Goal: Task Accomplishment & Management: Use online tool/utility

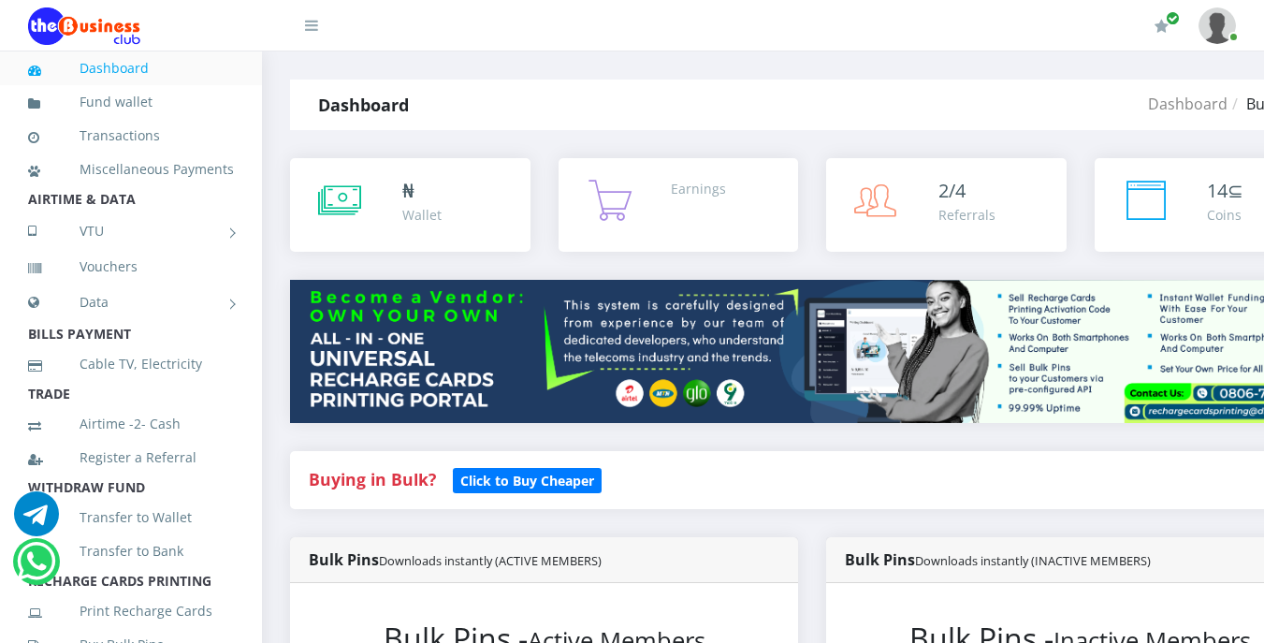
select select "MTN"
select select "484.95-500"
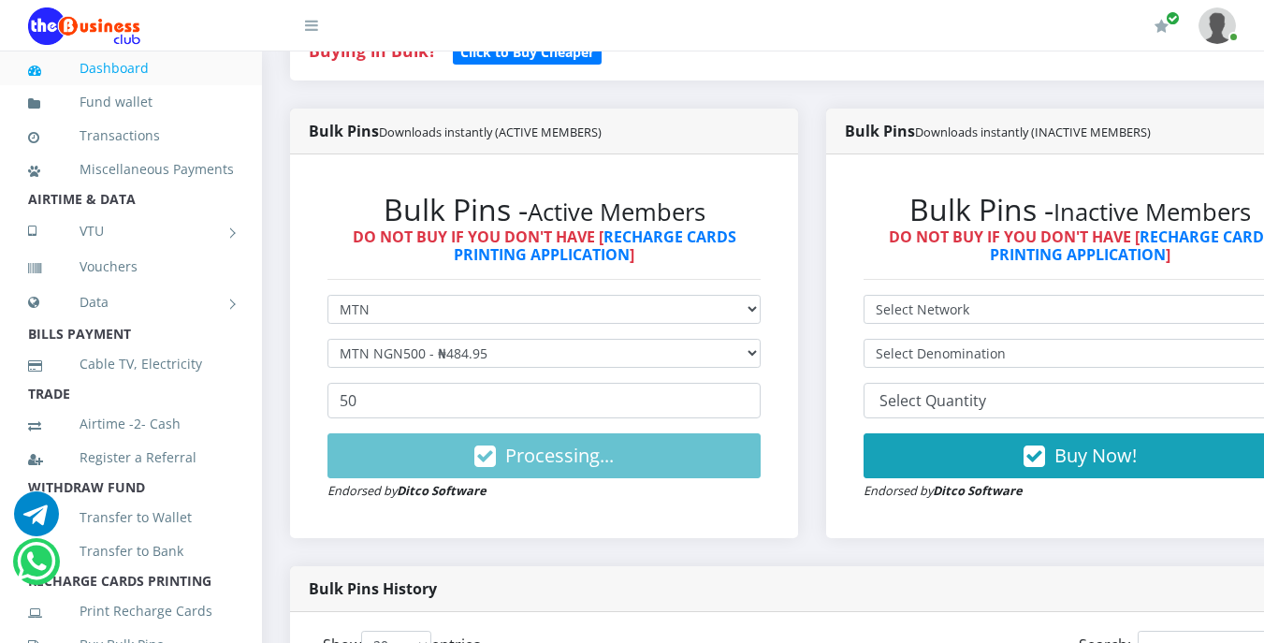
click at [735, 579] on div "Bulk Pins History" at bounding box center [812, 589] width 1044 height 46
click at [135, 347] on li "BILLS PAYMENT" at bounding box center [131, 334] width 262 height 26
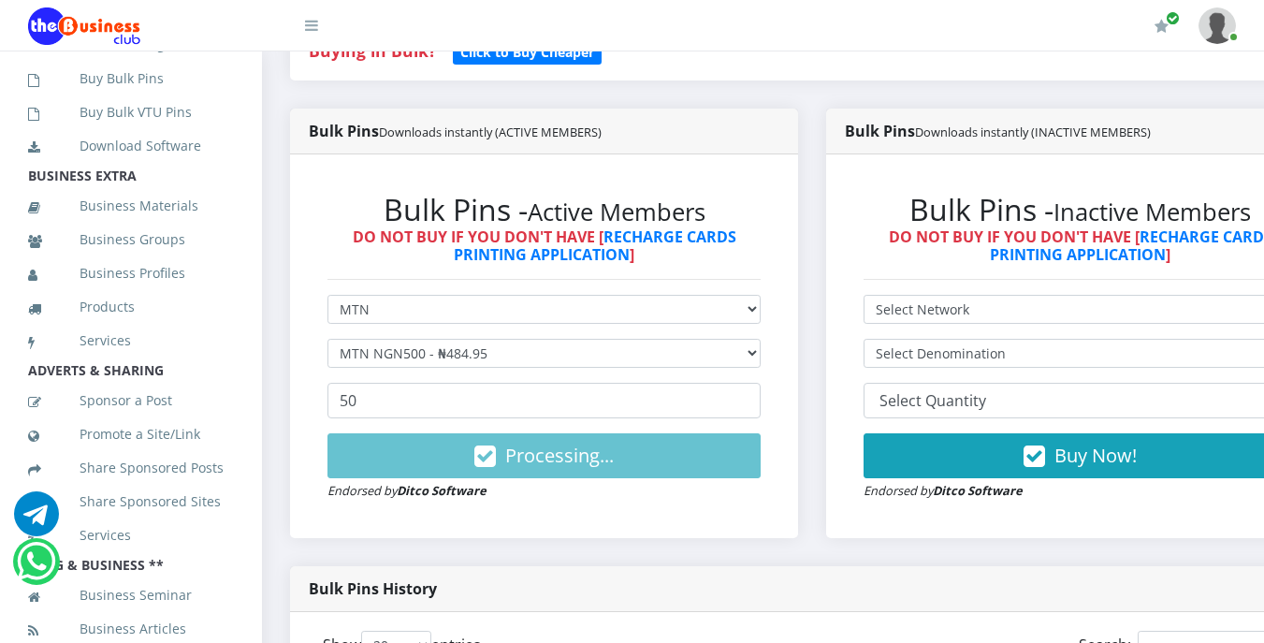
scroll to position [599, 0]
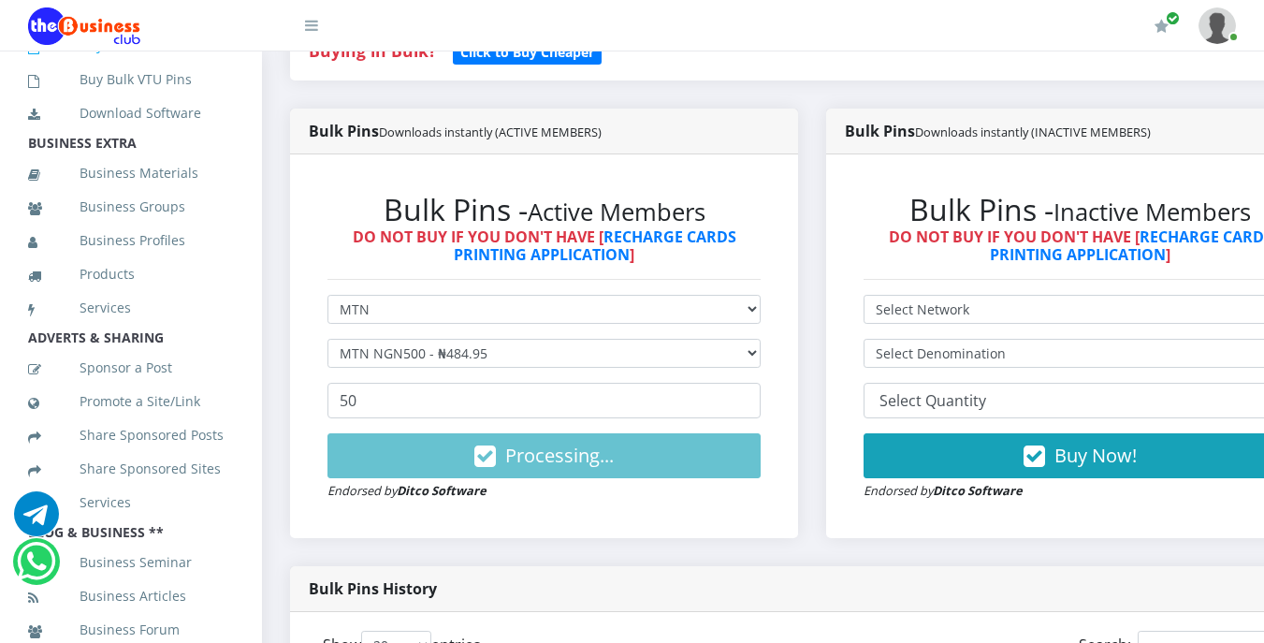
click at [162, 67] on link "Buy Bulk Pins" at bounding box center [131, 45] width 206 height 43
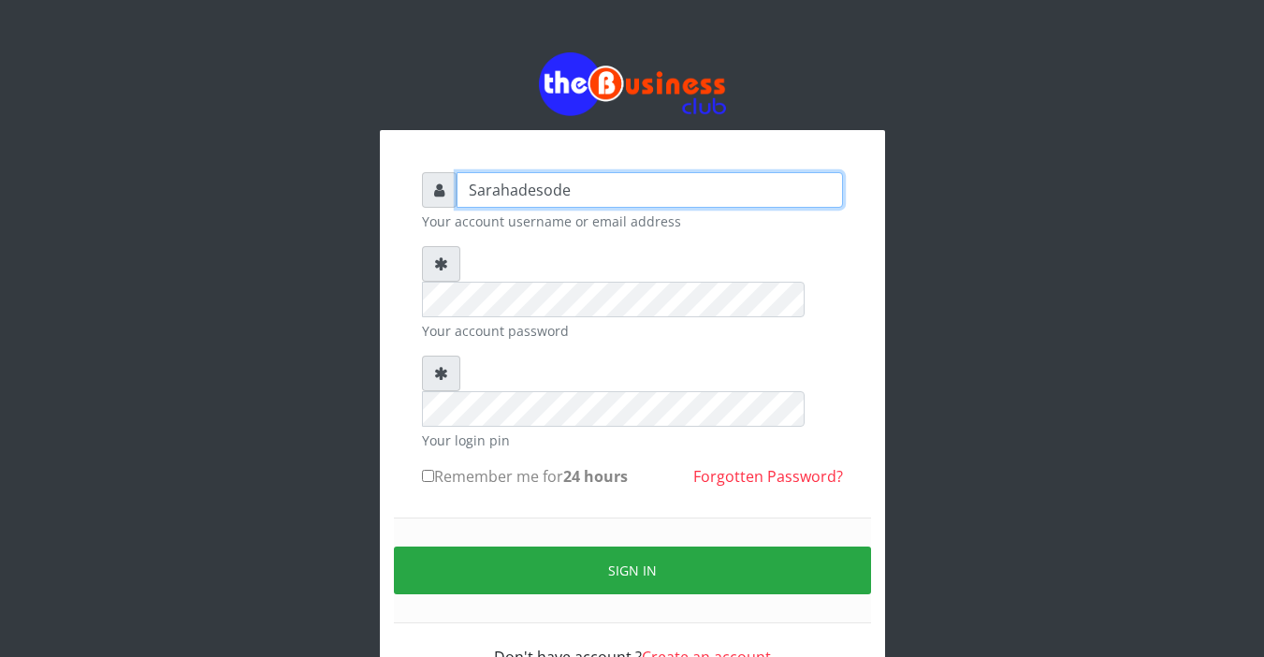
click at [566, 196] on input "Sarahadesode" at bounding box center [650, 190] width 386 height 36
type input "S"
type input "Sarahadesode"
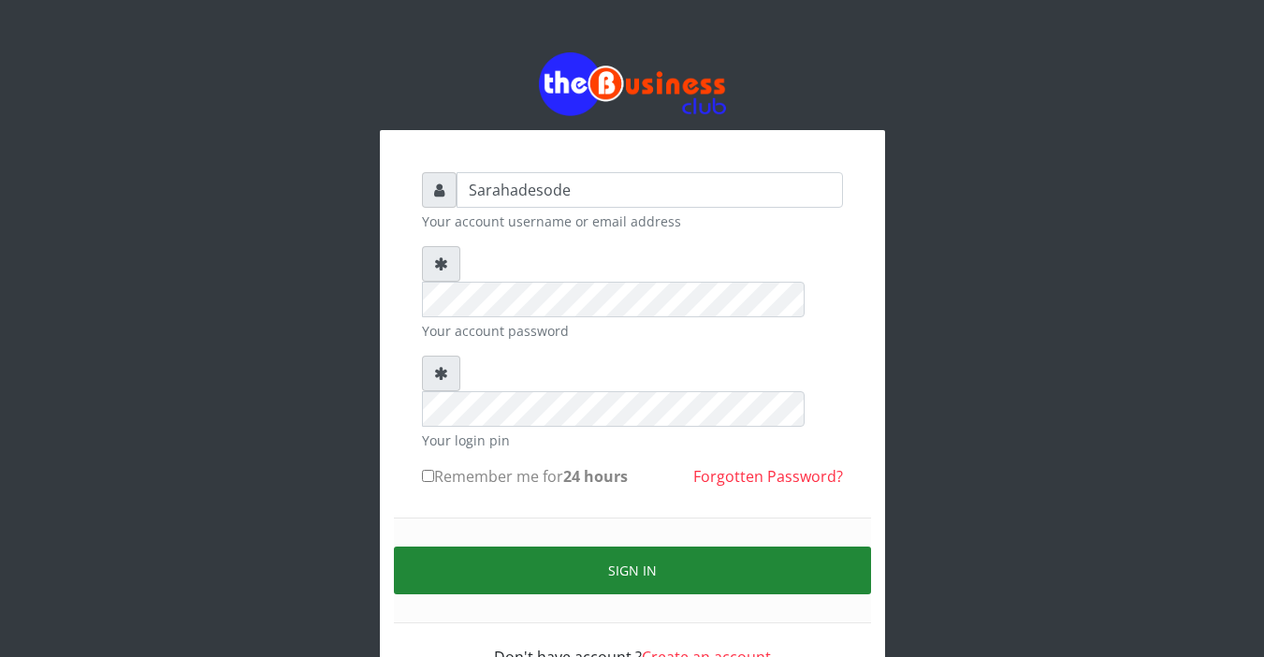
click at [630, 546] on button "Sign in" at bounding box center [632, 570] width 477 height 48
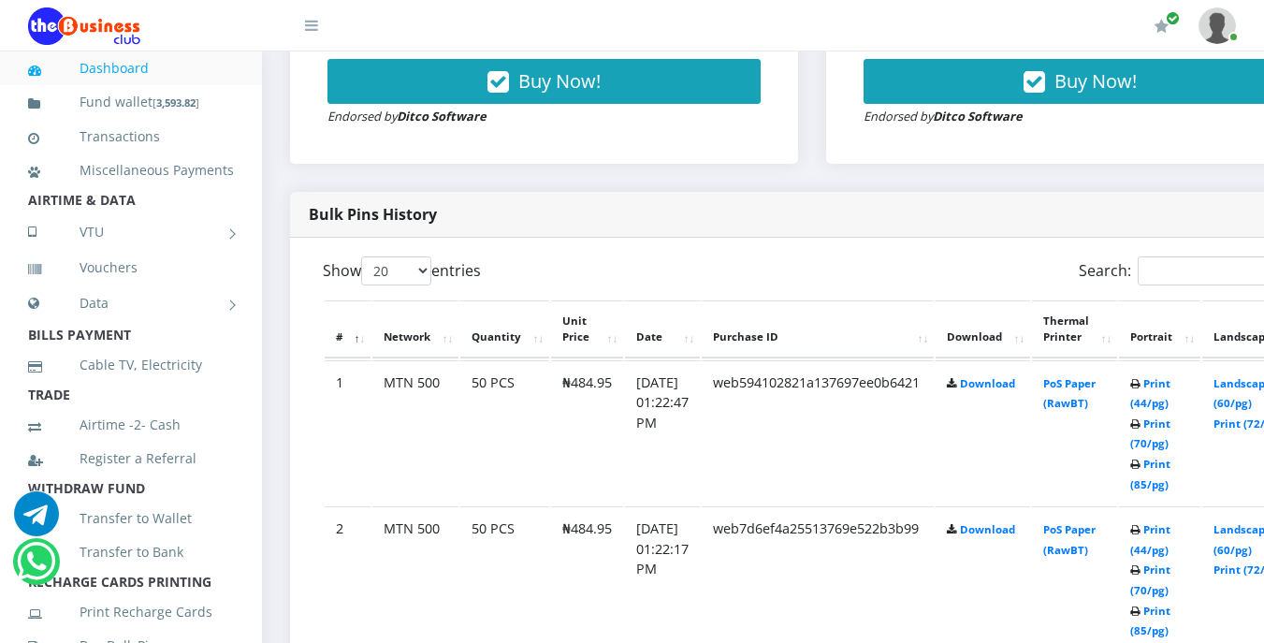
scroll to position [861, 0]
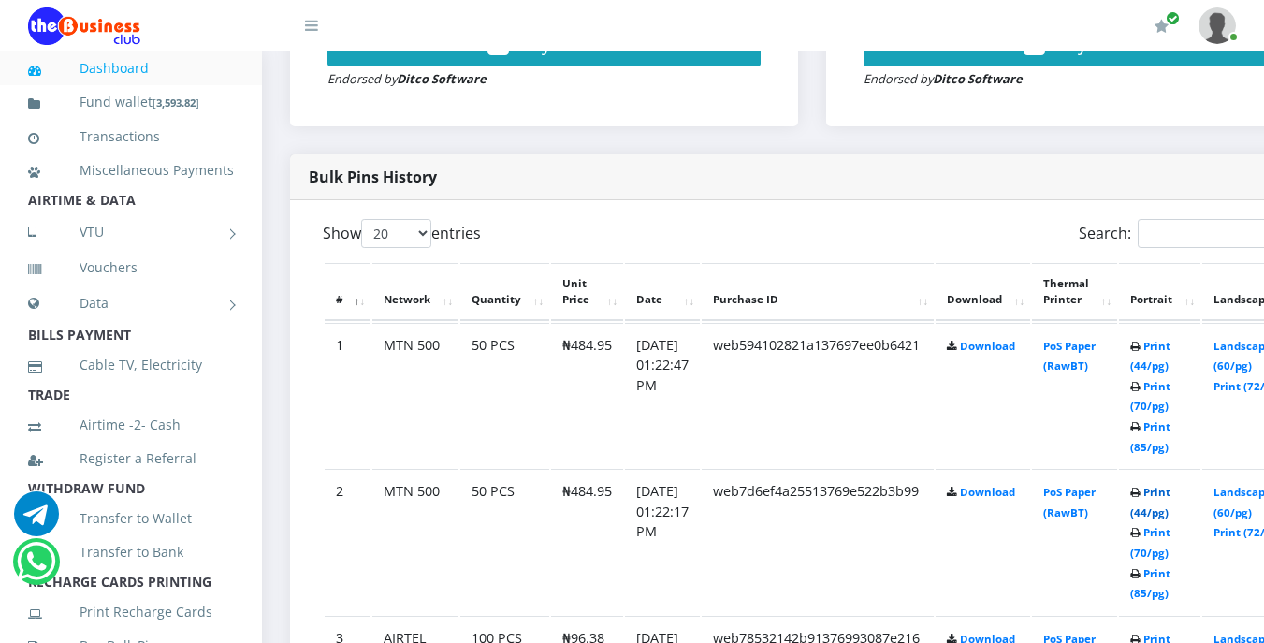
click at [1170, 498] on link "Print (44/pg)" at bounding box center [1150, 502] width 40 height 35
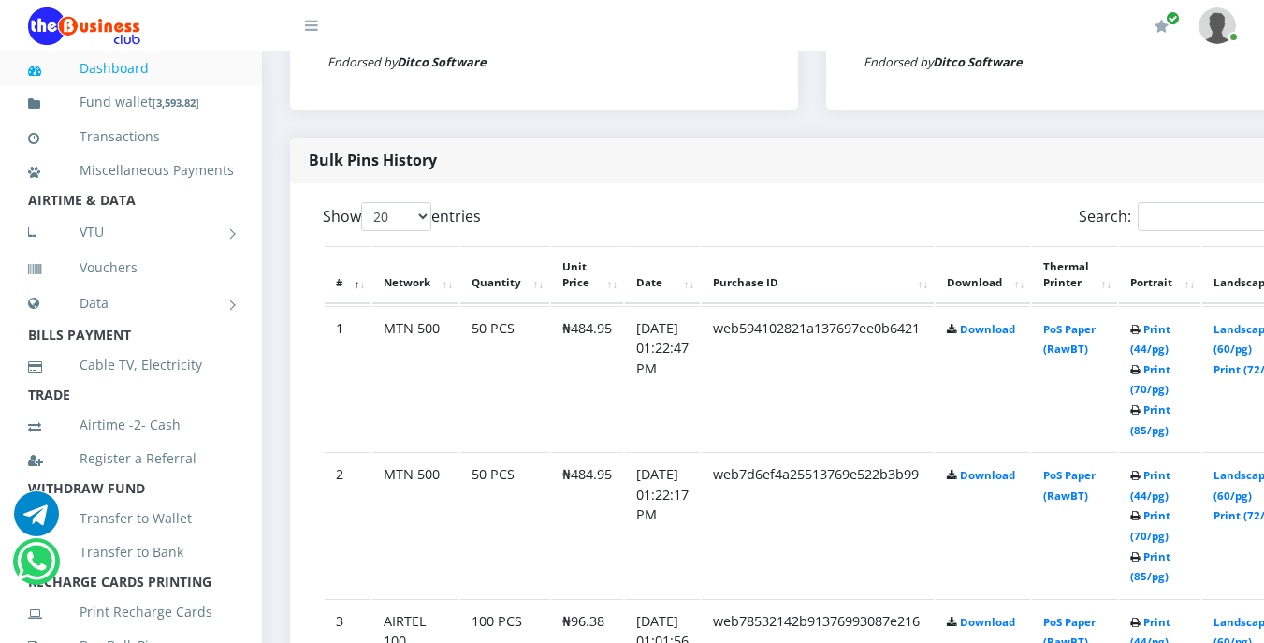
scroll to position [861, 0]
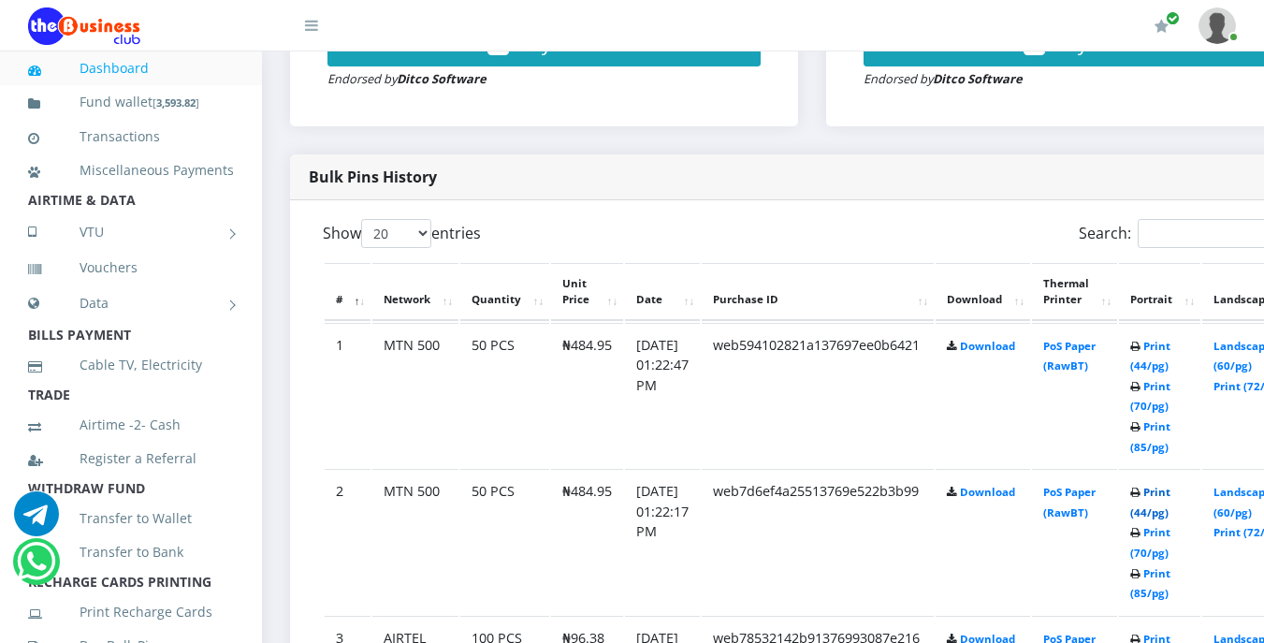
click at [1170, 493] on link "Print (44/pg)" at bounding box center [1150, 502] width 40 height 35
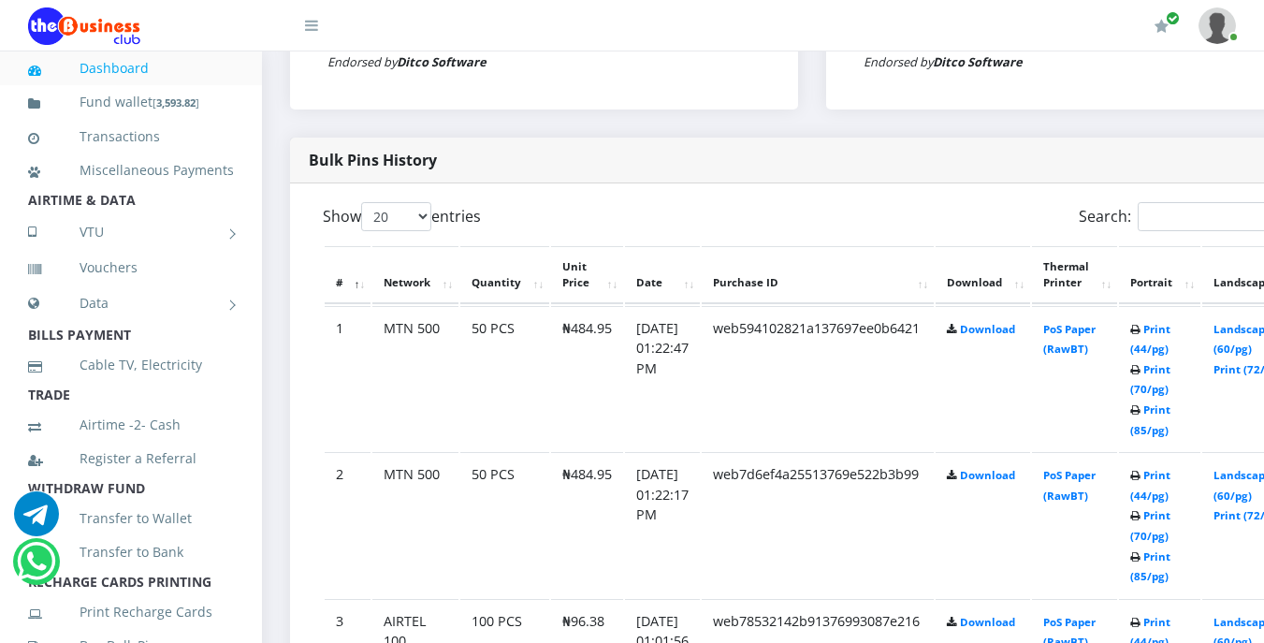
scroll to position [861, 0]
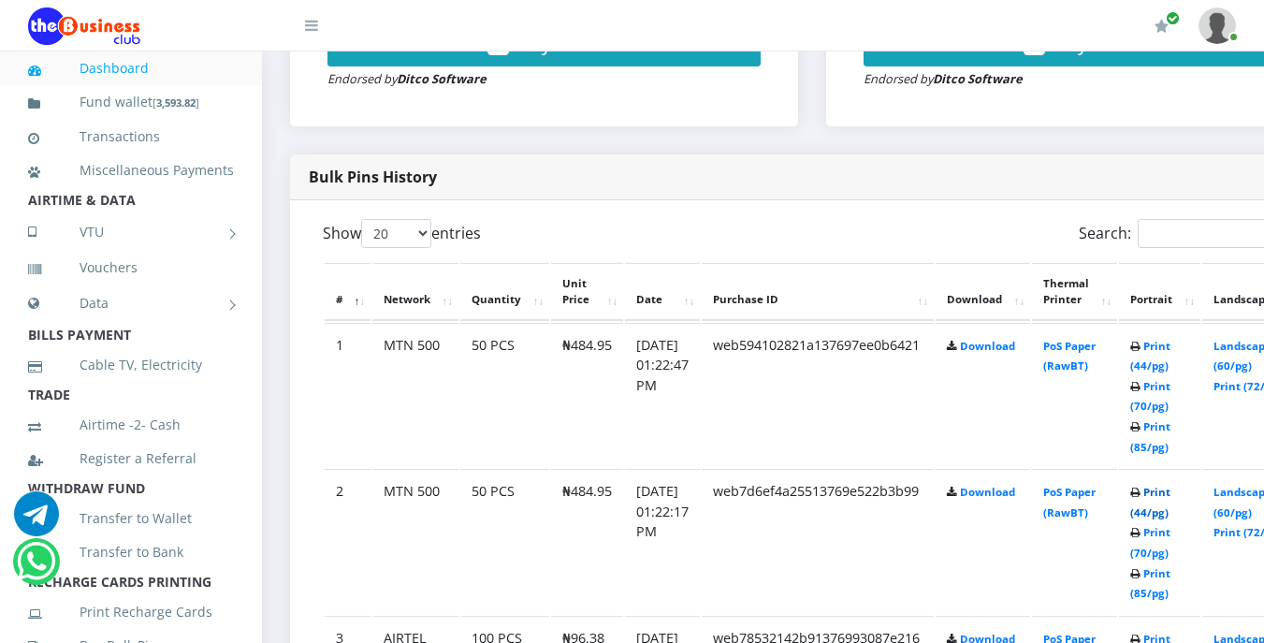
click at [1170, 499] on link "Print (44/pg)" at bounding box center [1150, 502] width 40 height 35
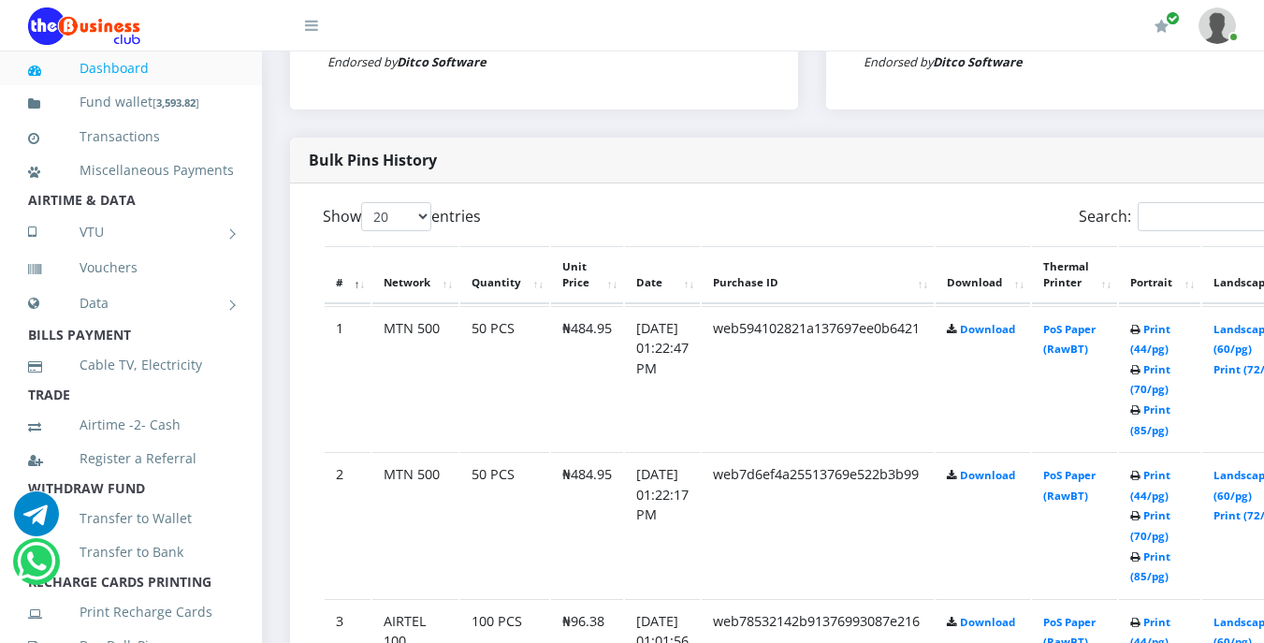
scroll to position [861, 0]
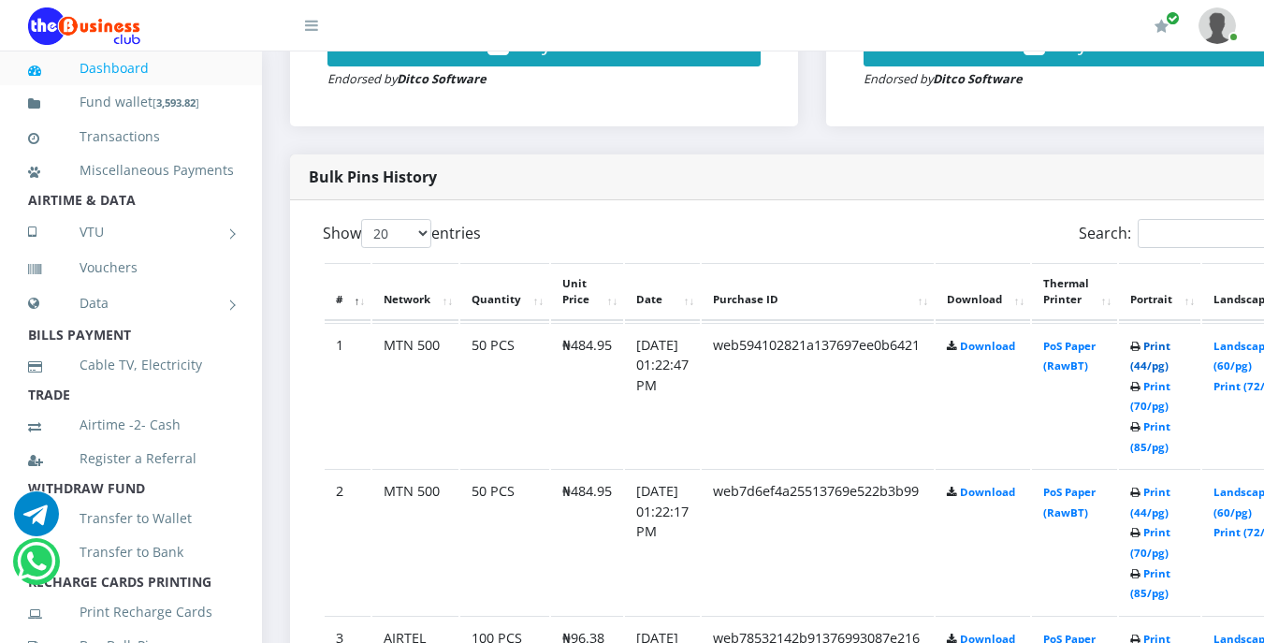
click at [1170, 348] on link "Print (44/pg)" at bounding box center [1150, 356] width 40 height 35
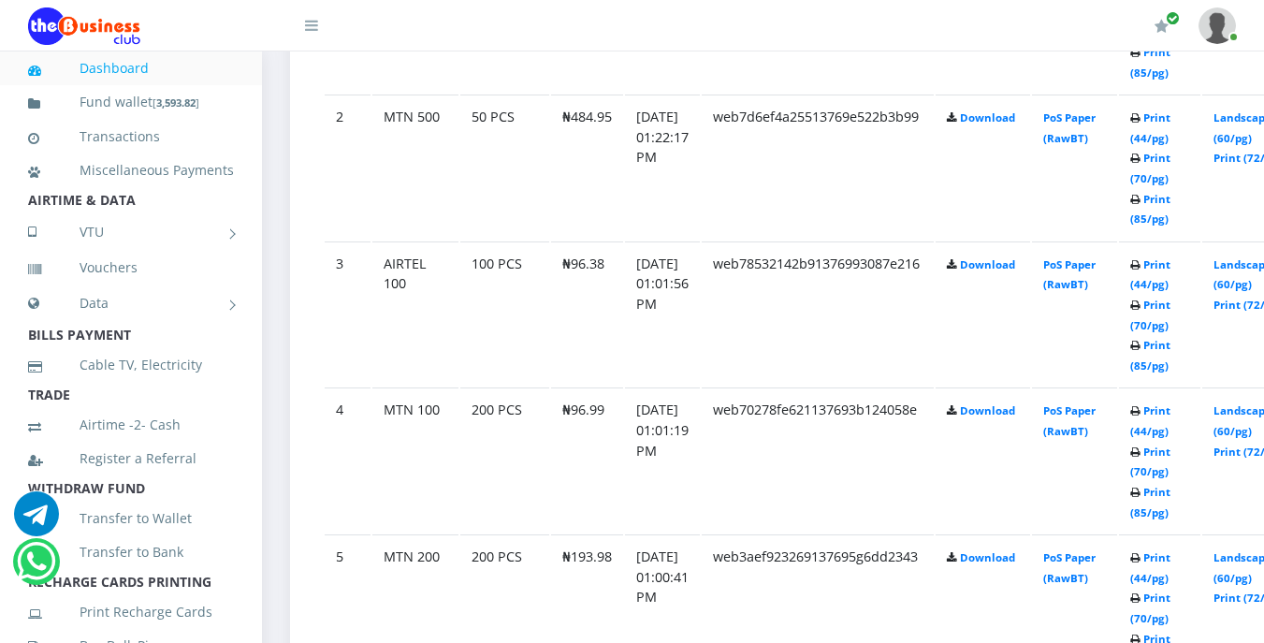
scroll to position [1272, 0]
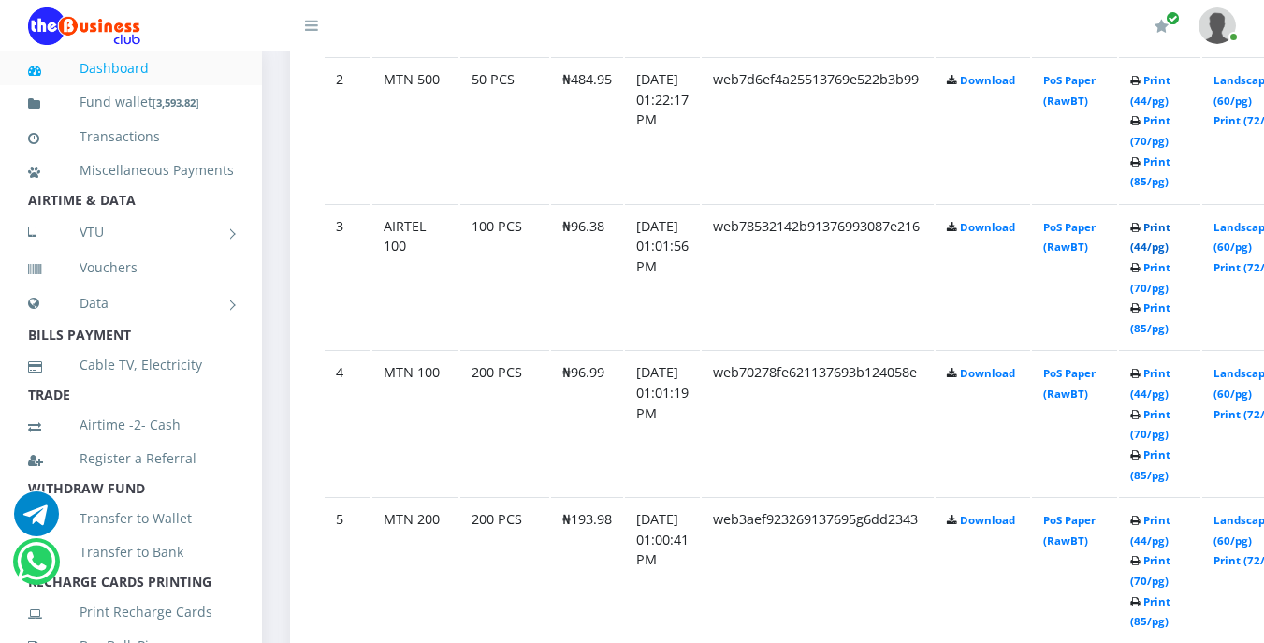
click at [1170, 225] on link "Print (44/pg)" at bounding box center [1150, 237] width 40 height 35
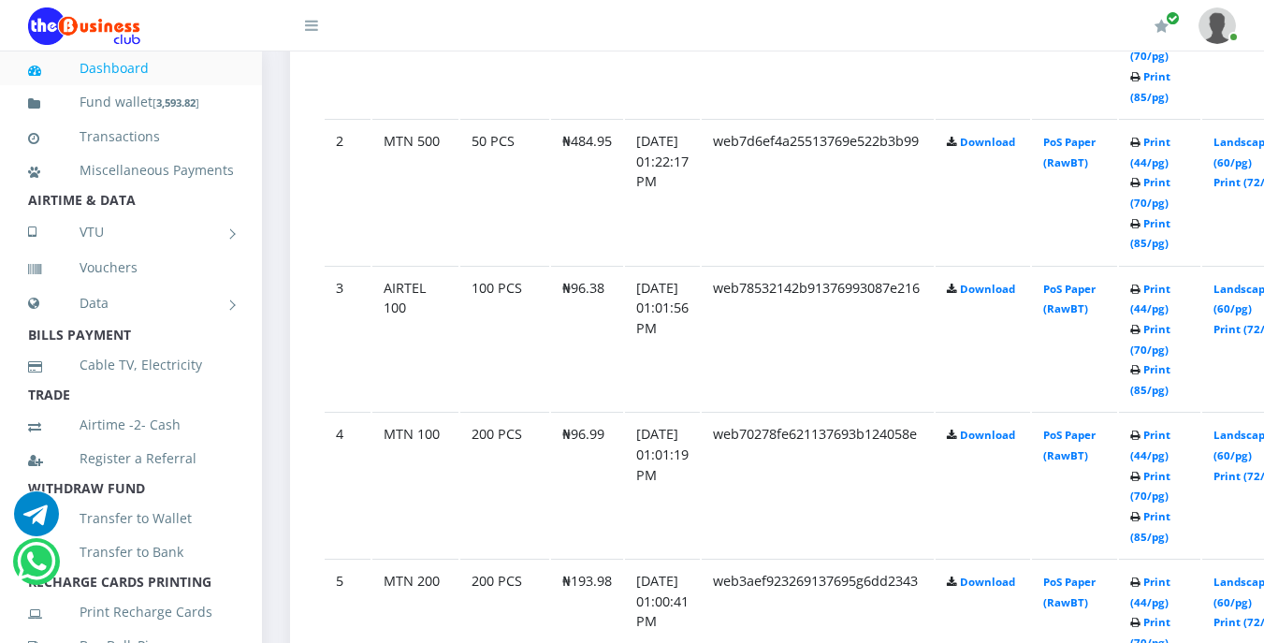
scroll to position [1272, 0]
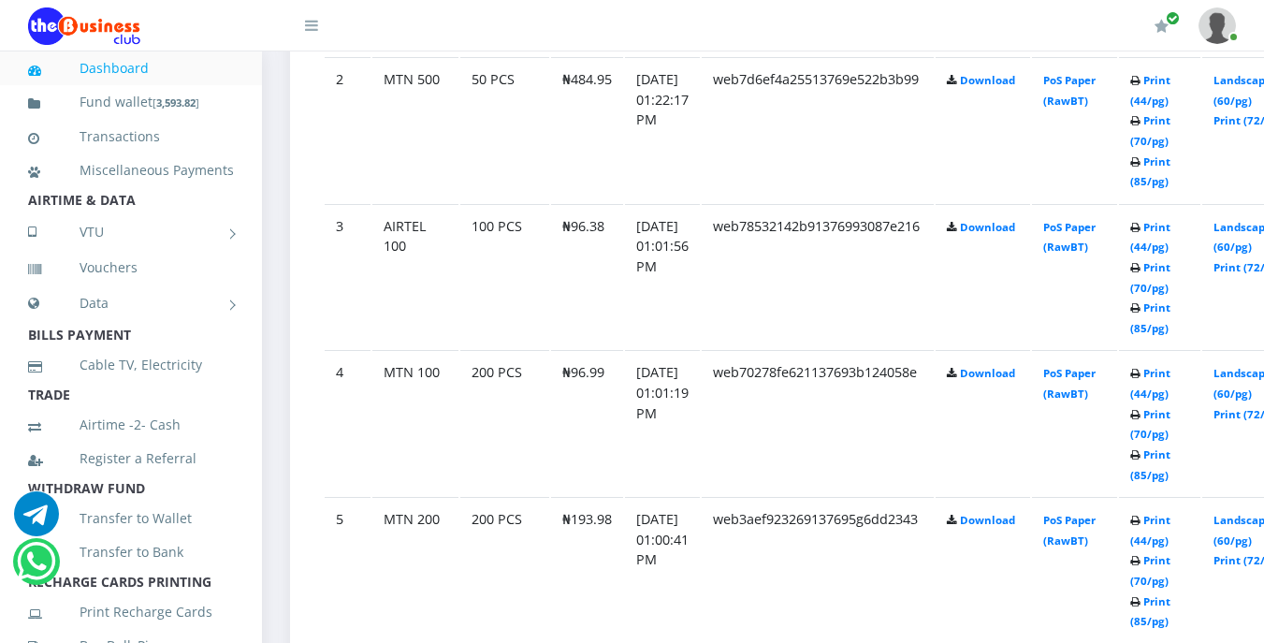
click at [883, 201] on td "web7d6ef4a25513769e522b3b99" at bounding box center [818, 129] width 232 height 145
click at [934, 174] on td "web7d6ef4a25513769e522b3b99" at bounding box center [818, 129] width 232 height 145
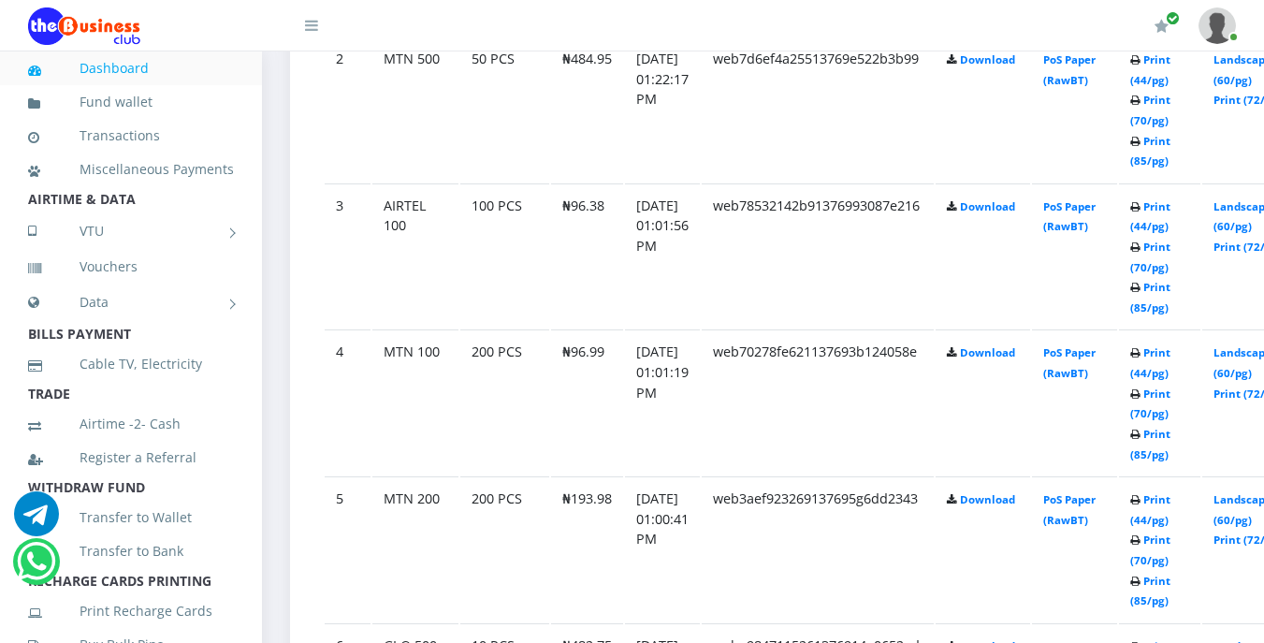
scroll to position [1252, 0]
